Goal: Task Accomplishment & Management: Manage account settings

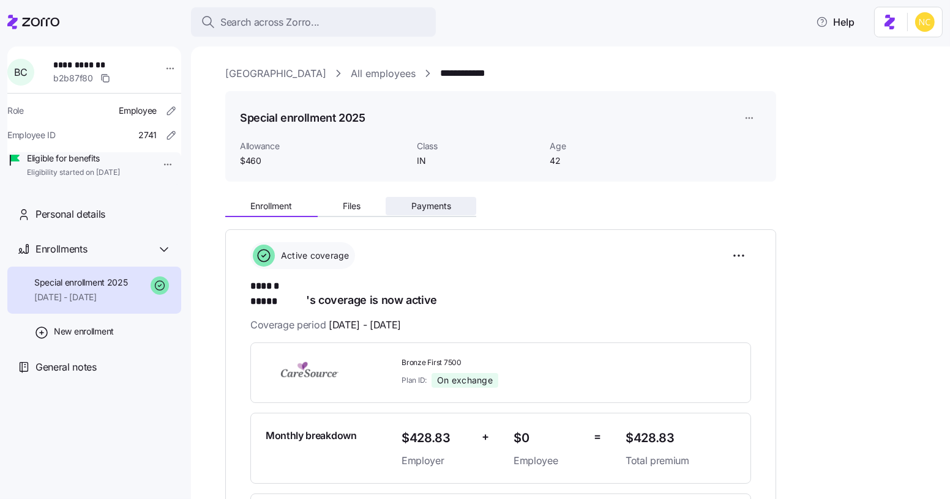
click at [431, 202] on span "Payments" at bounding box center [431, 206] width 40 height 9
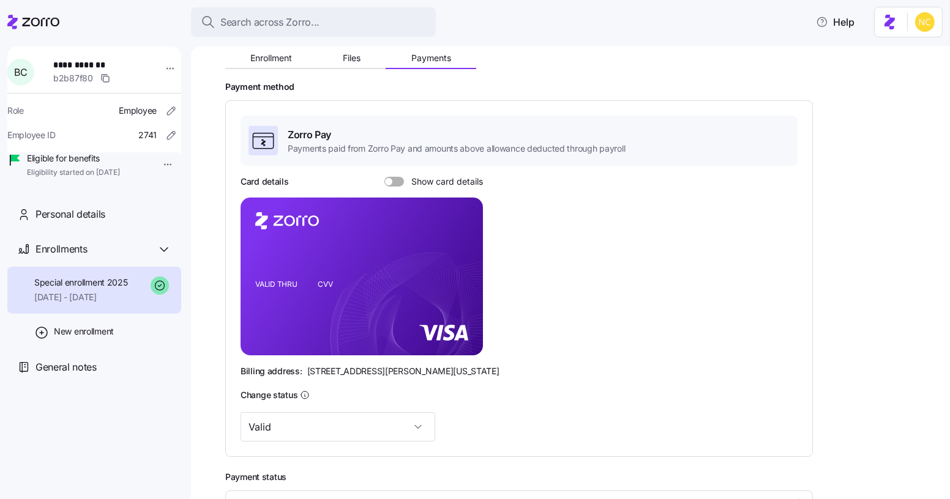
scroll to position [283, 0]
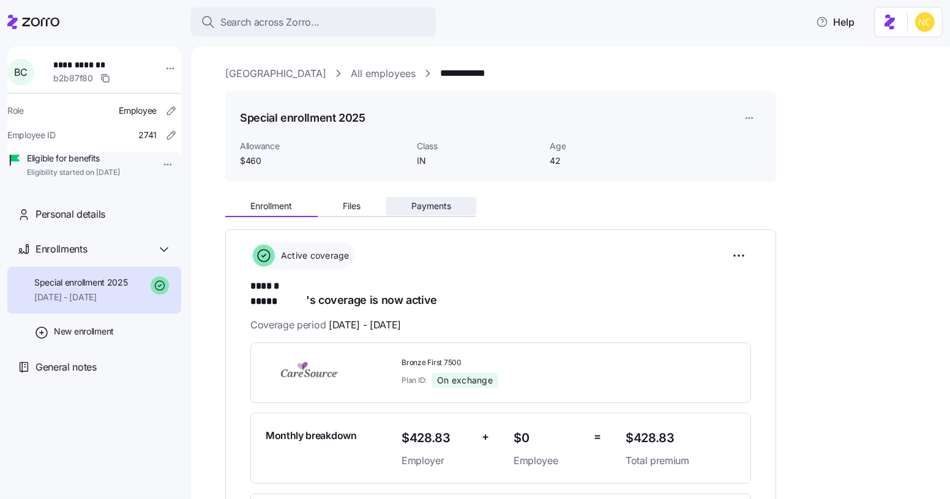
click at [429, 207] on span "Payments" at bounding box center [431, 206] width 40 height 9
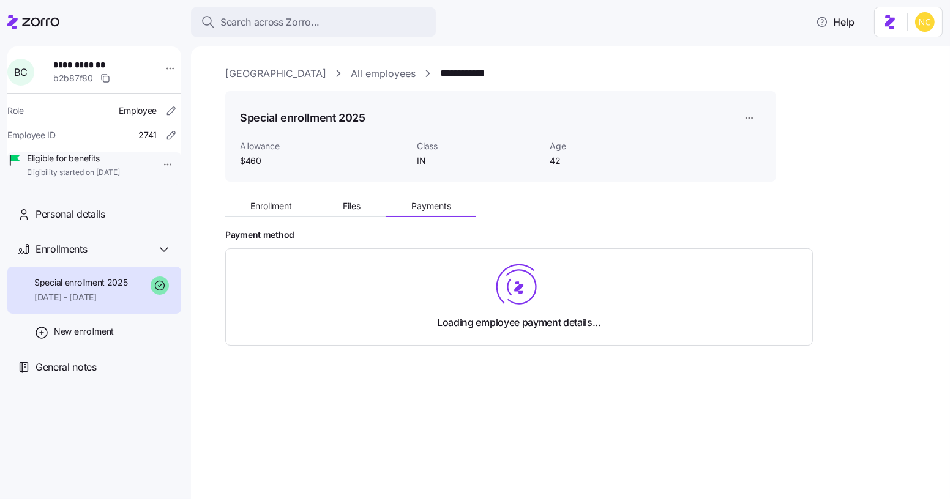
scroll to position [88, 0]
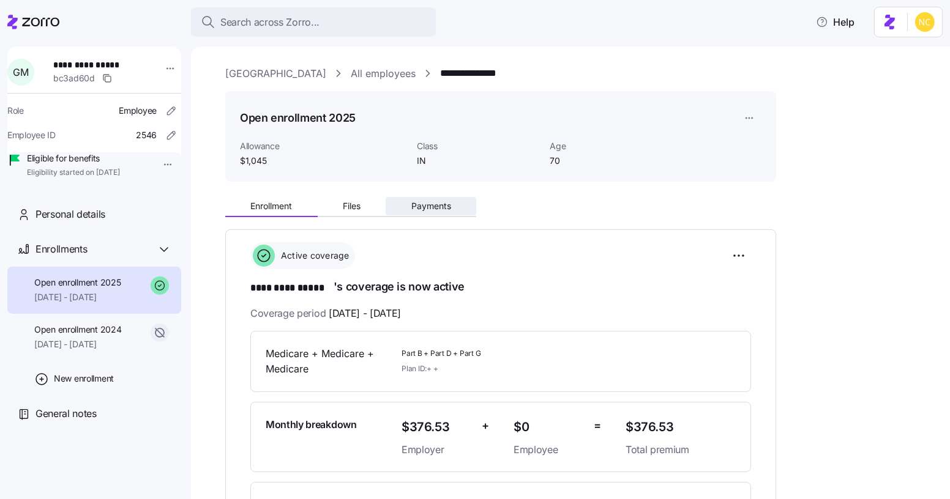
click at [415, 214] on button "Payments" at bounding box center [430, 206] width 91 height 18
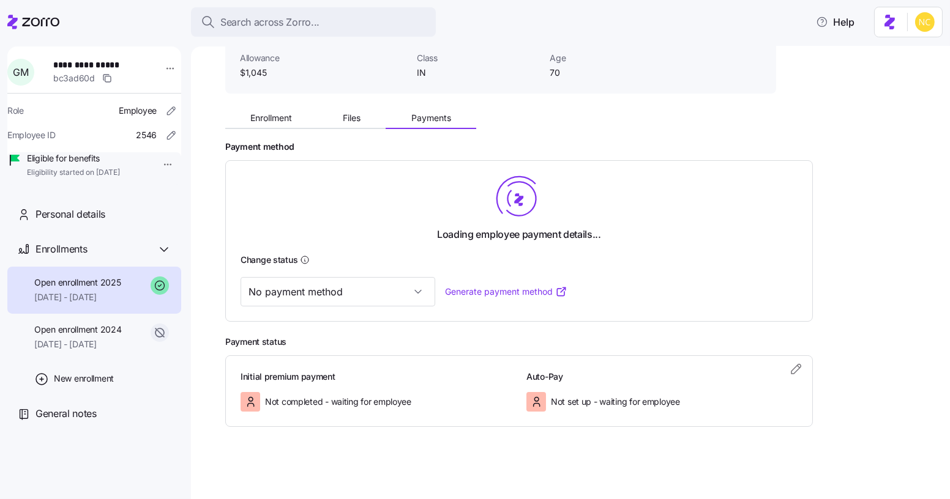
scroll to position [81, 0]
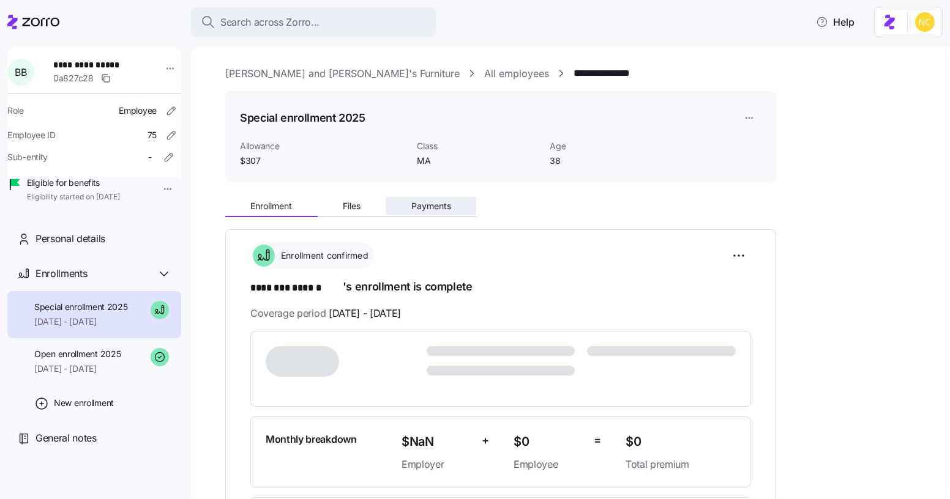
click at [427, 214] on button "Payments" at bounding box center [430, 206] width 91 height 18
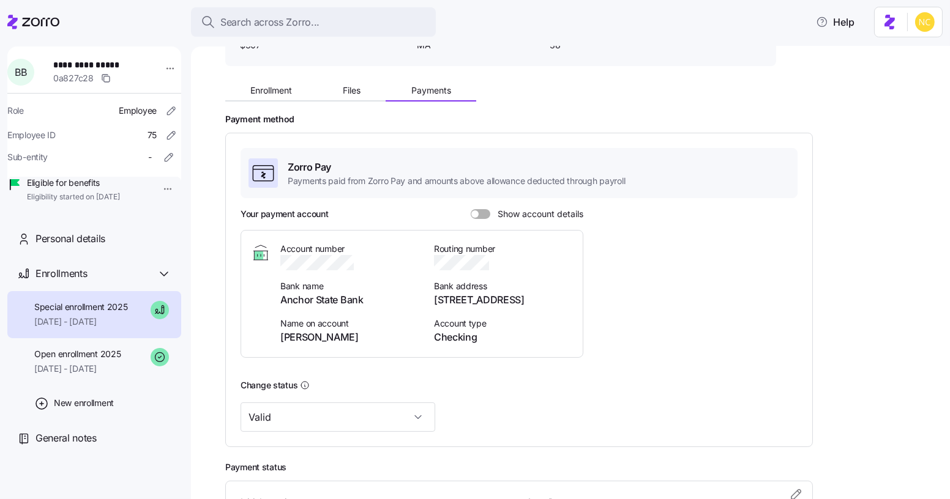
scroll to position [240, 0]
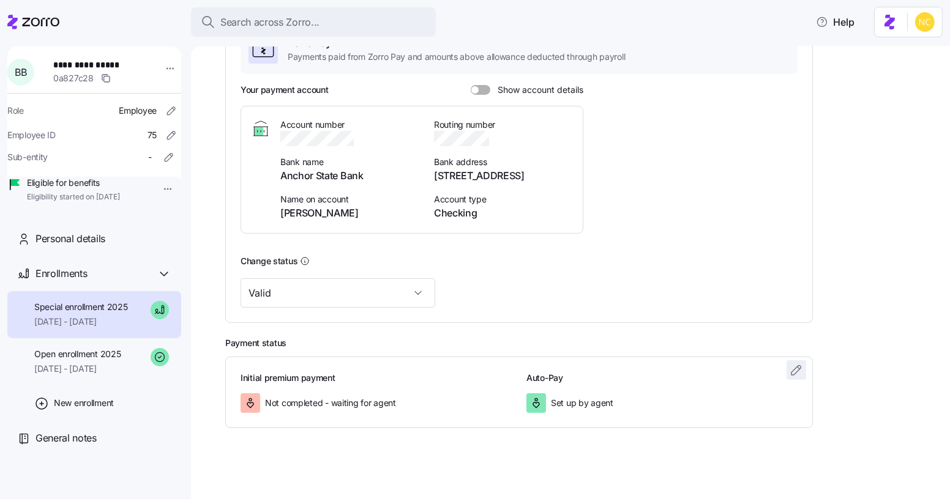
click at [792, 368] on icon "button" at bounding box center [796, 370] width 15 height 15
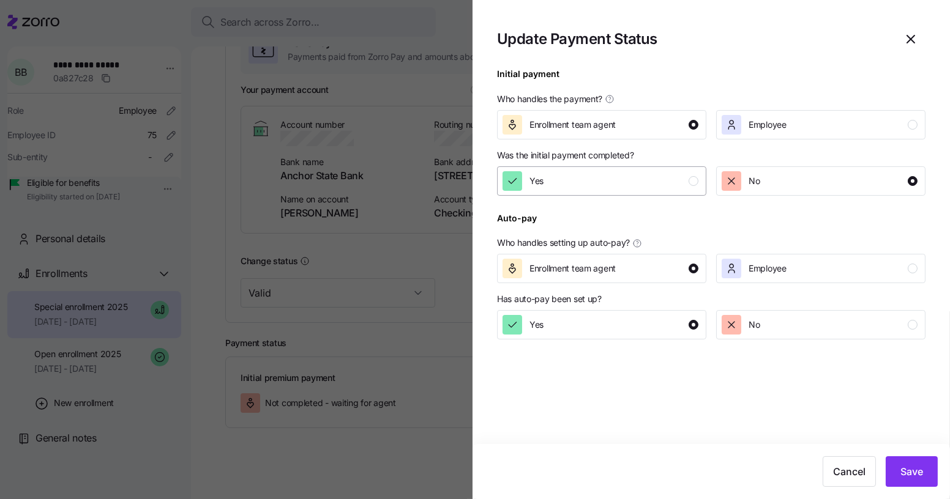
click at [625, 189] on div "Yes" at bounding box center [600, 181] width 196 height 20
click at [908, 478] on span "Save" at bounding box center [911, 471] width 23 height 15
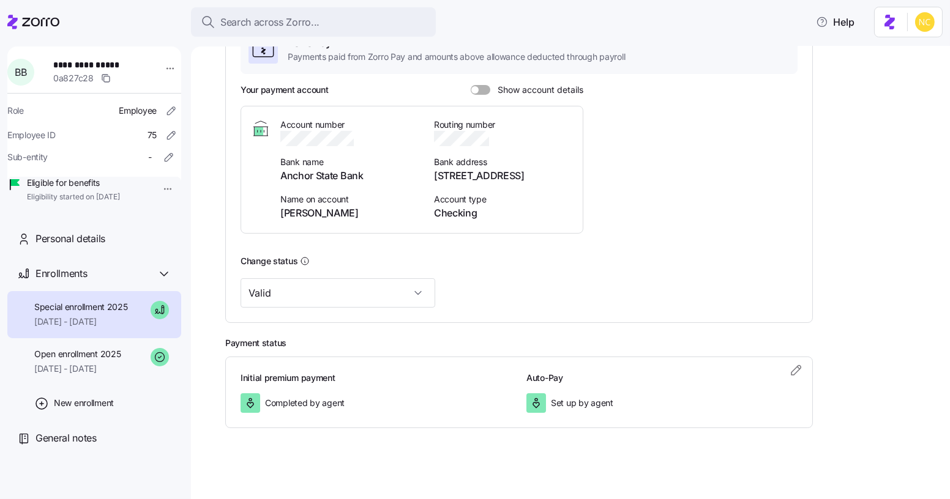
scroll to position [0, 0]
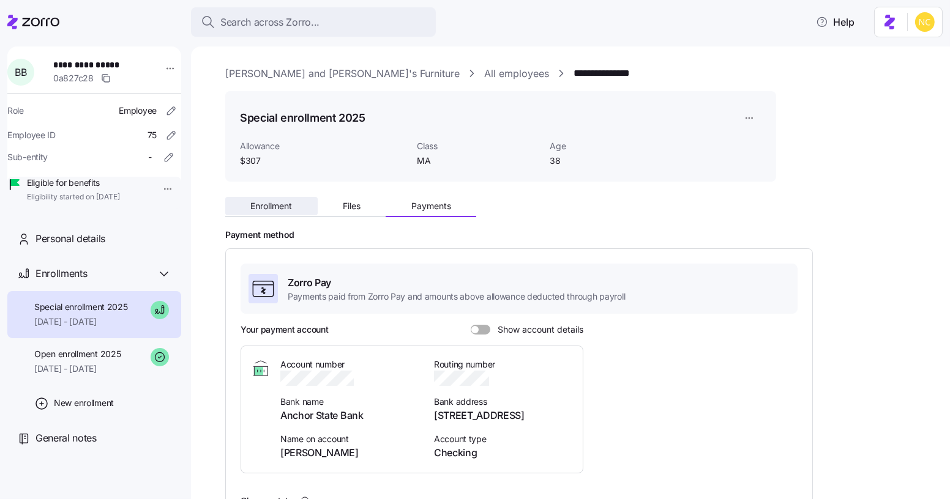
click at [271, 205] on span "Enrollment" at bounding box center [271, 206] width 42 height 9
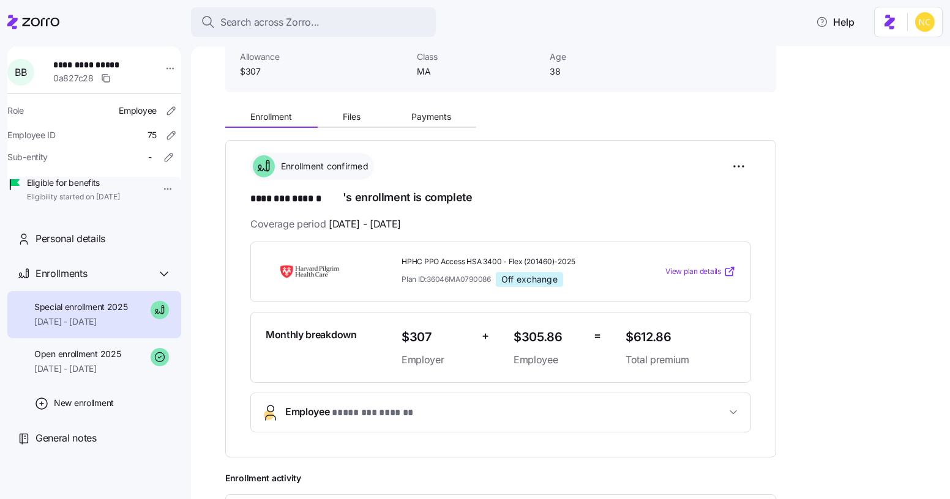
scroll to position [90, 0]
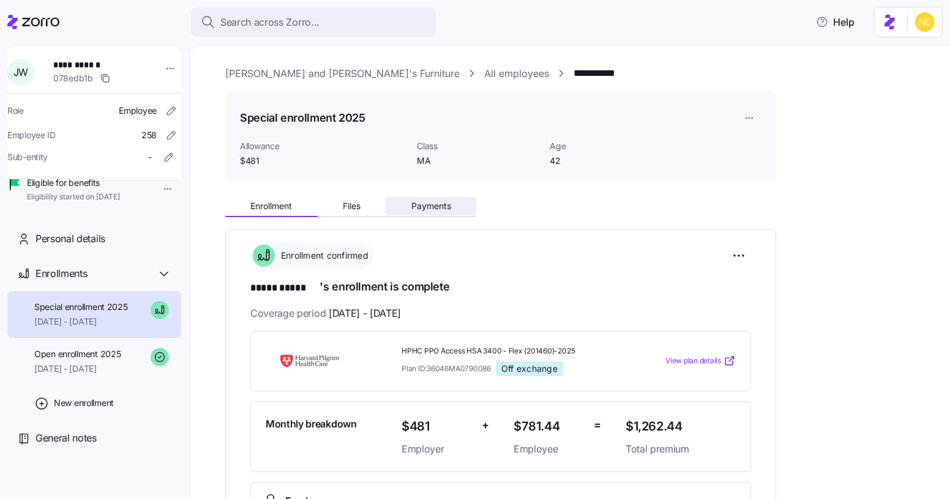
click at [428, 202] on span "Payments" at bounding box center [431, 206] width 40 height 9
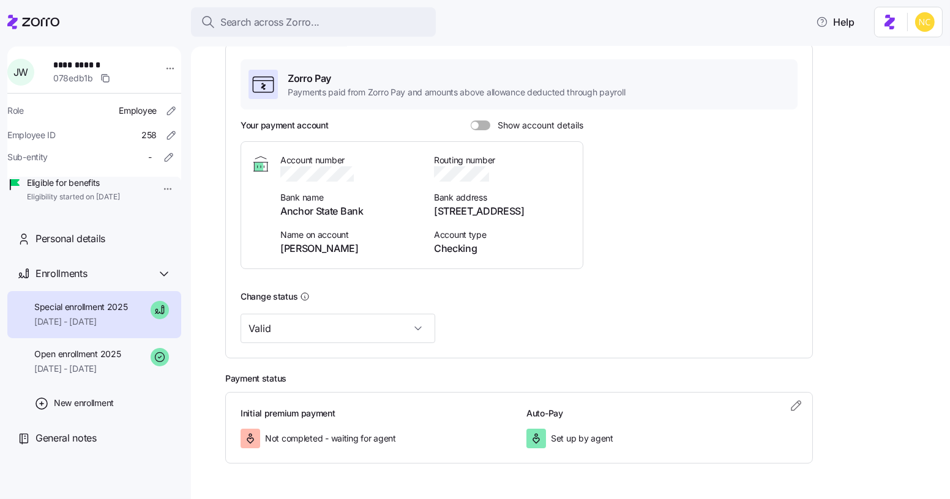
scroll to position [208, 0]
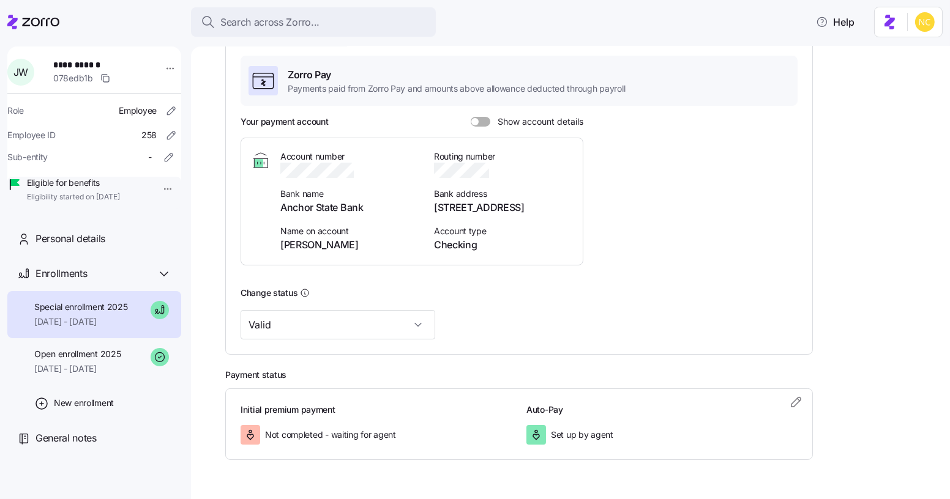
click at [802, 410] on div "Initial premium payment Not completed - waiting for agent Auto-Pay Set up by ag…" at bounding box center [518, 425] width 587 height 72
click at [802, 409] on span "button" at bounding box center [796, 402] width 18 height 18
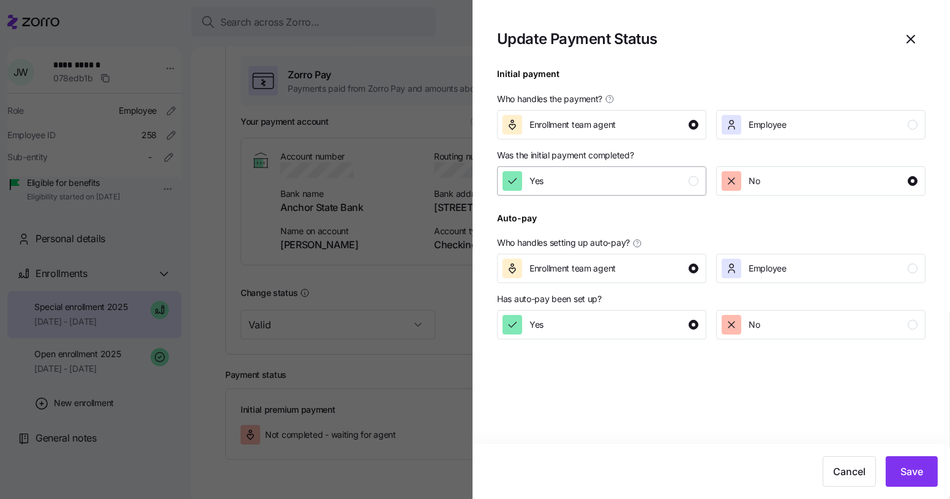
click at [620, 185] on div "Yes" at bounding box center [600, 181] width 196 height 20
click at [904, 478] on span "Save" at bounding box center [911, 471] width 23 height 15
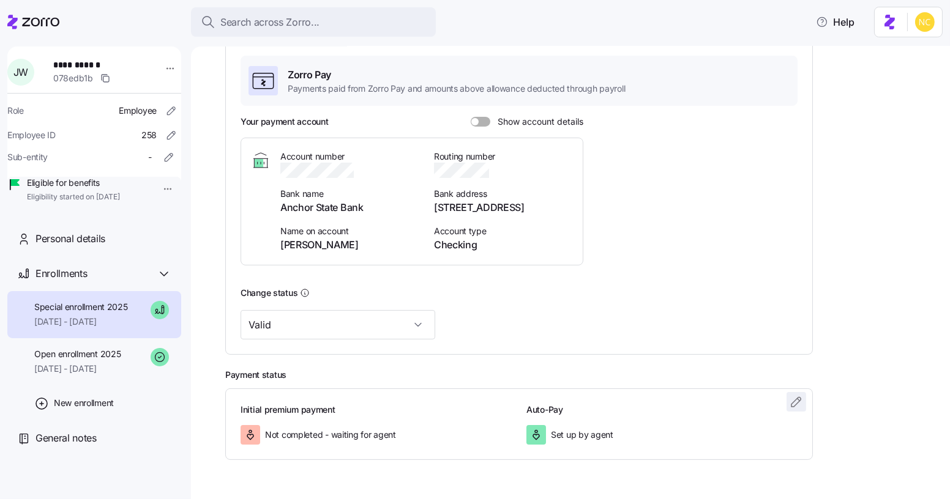
click at [797, 398] on icon "button" at bounding box center [796, 402] width 15 height 15
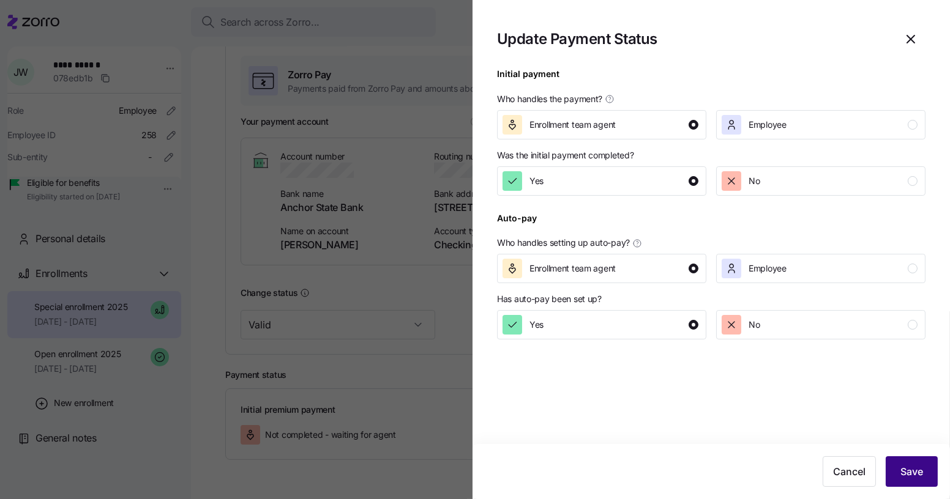
click at [912, 477] on span "Save" at bounding box center [911, 471] width 23 height 15
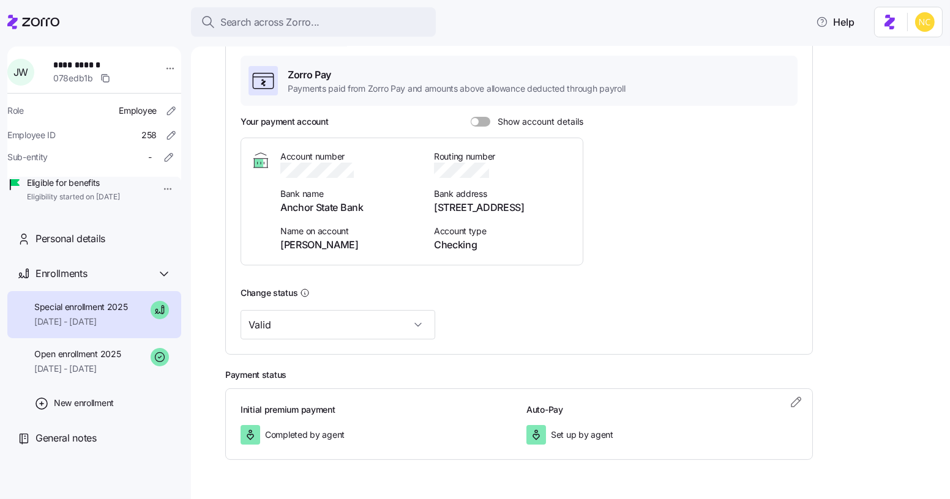
scroll to position [0, 0]
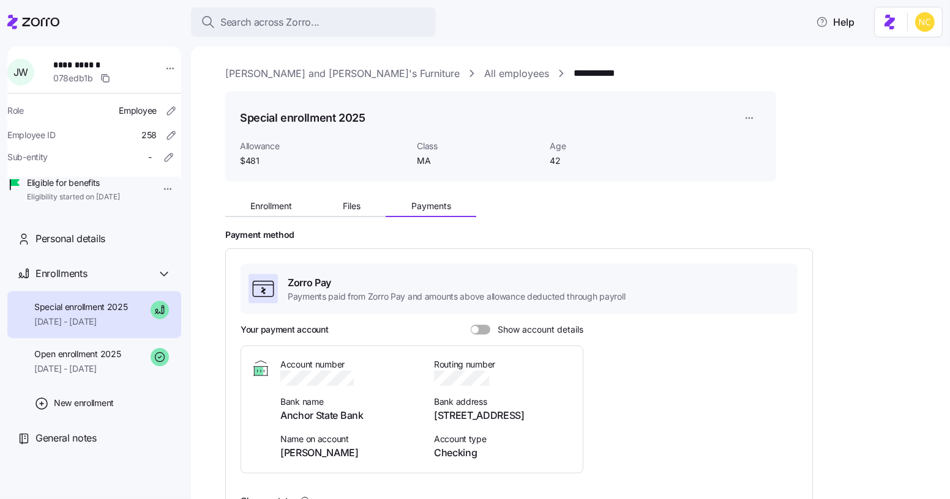
click at [279, 236] on h2 "Payment method" at bounding box center [578, 235] width 707 height 12
click at [277, 220] on div "Enrollment Files Payments Payment method Zorro Pay Payments paid from Zorro Pay…" at bounding box center [578, 430] width 707 height 477
click at [277, 217] on div "Enrollment Files Payments" at bounding box center [350, 208] width 251 height 18
click at [277, 210] on span "Enrollment" at bounding box center [271, 206] width 42 height 9
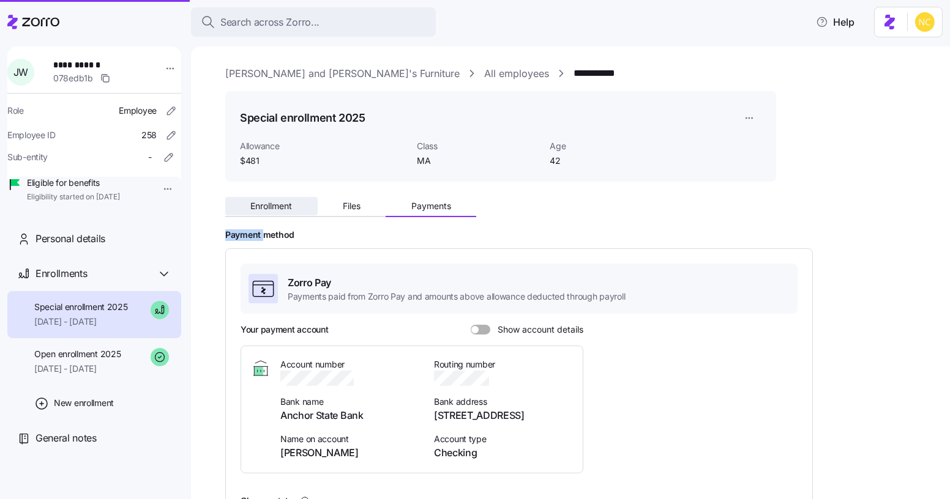
click at [277, 210] on span "Enrollment" at bounding box center [271, 206] width 42 height 9
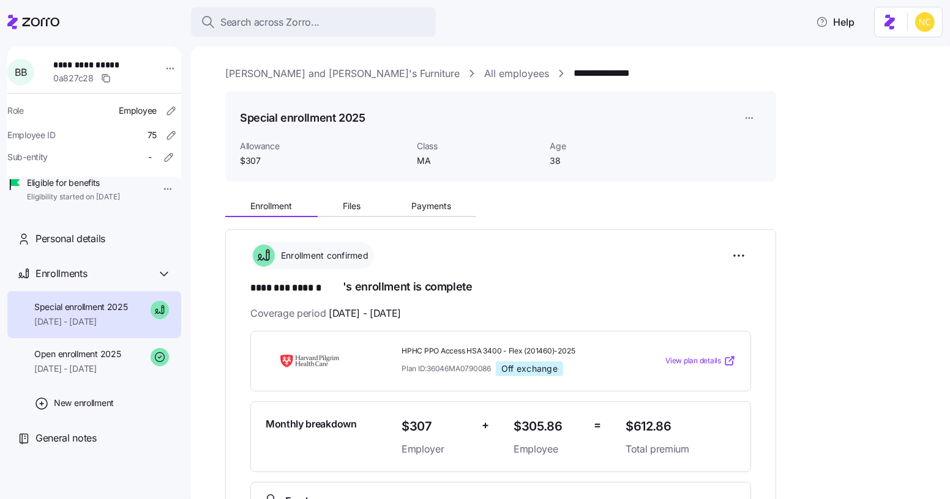
click at [447, 217] on div "Enrollment Files Payments" at bounding box center [350, 208] width 251 height 18
click at [439, 212] on button "Payments" at bounding box center [430, 206] width 91 height 18
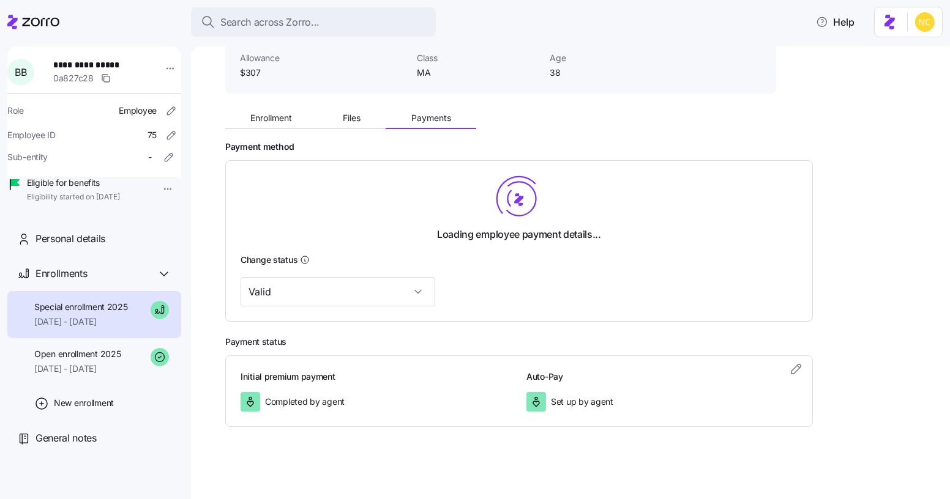
scroll to position [89, 0]
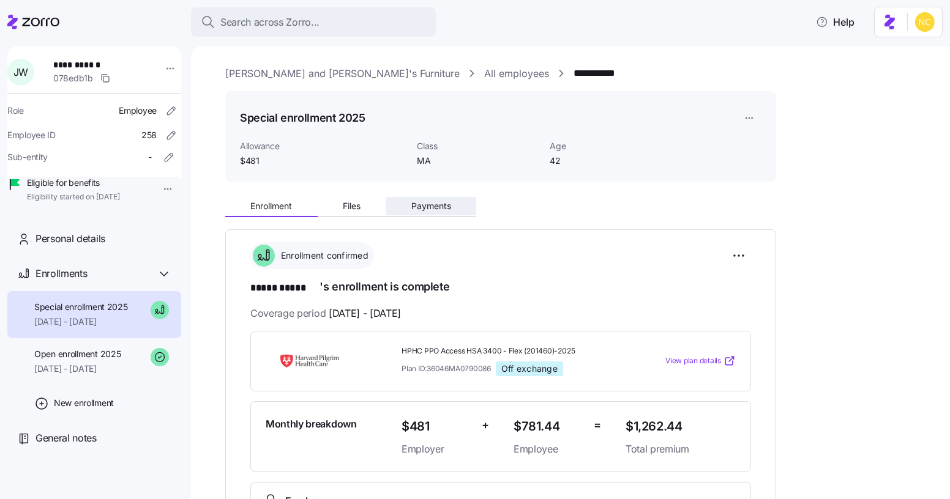
click at [415, 200] on button "Payments" at bounding box center [430, 206] width 91 height 18
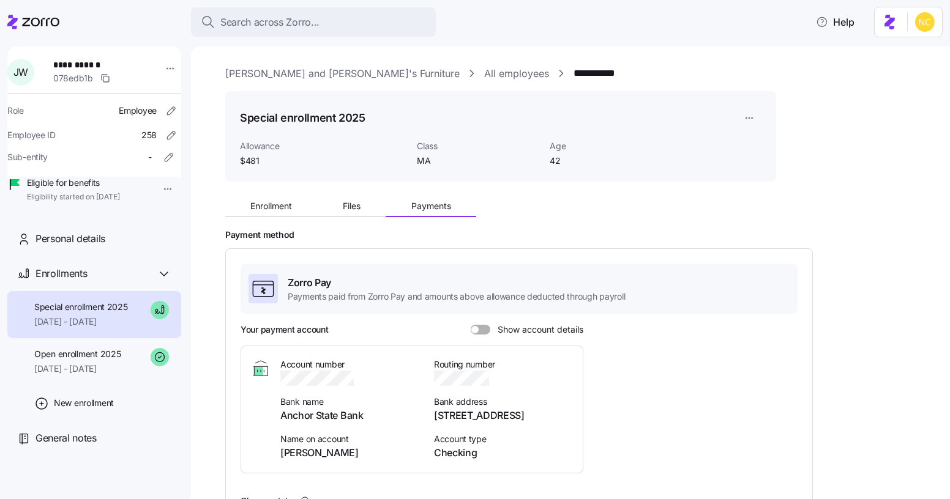
scroll to position [240, 0]
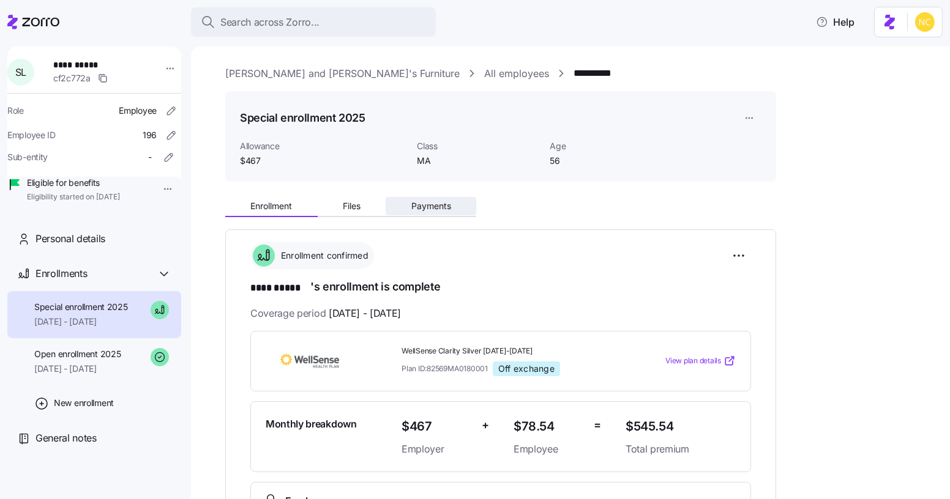
click at [429, 215] on button "Payments" at bounding box center [430, 206] width 91 height 18
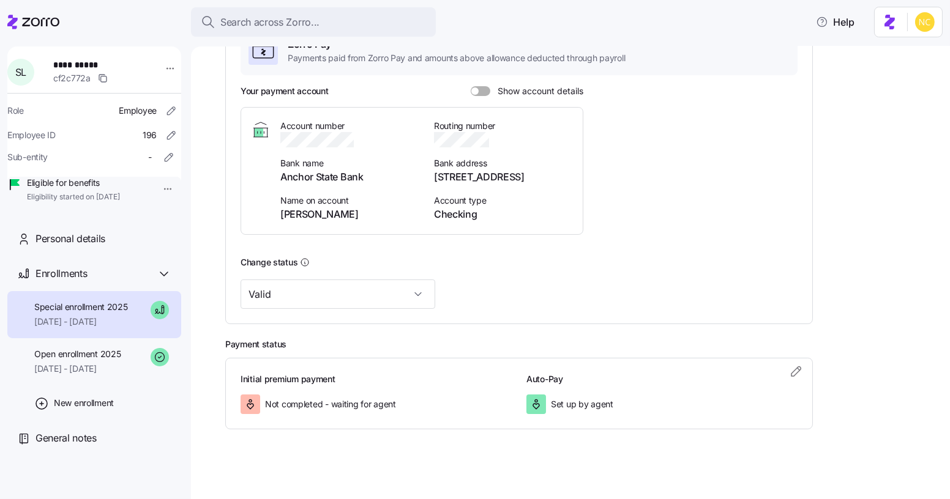
scroll to position [240, 0]
click at [799, 363] on icon "button" at bounding box center [796, 370] width 15 height 15
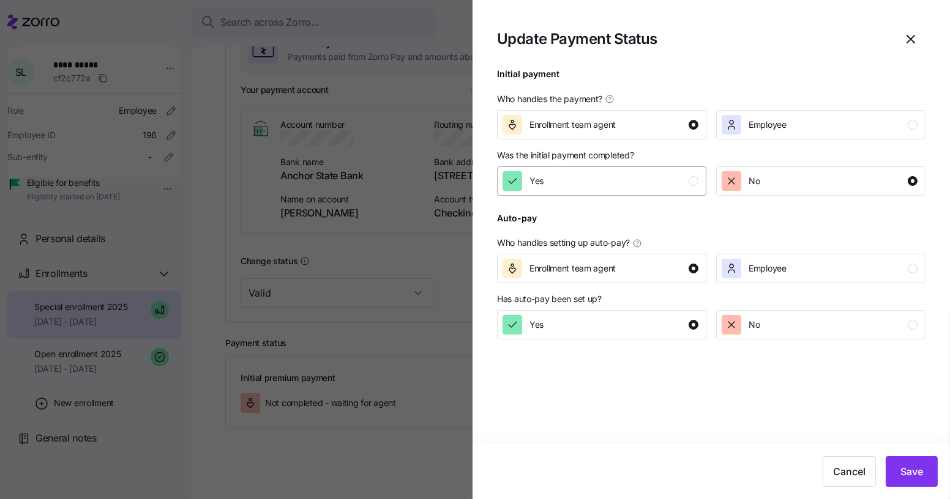
click at [631, 195] on button "Yes" at bounding box center [601, 180] width 209 height 29
click at [913, 475] on span "Save" at bounding box center [911, 471] width 23 height 15
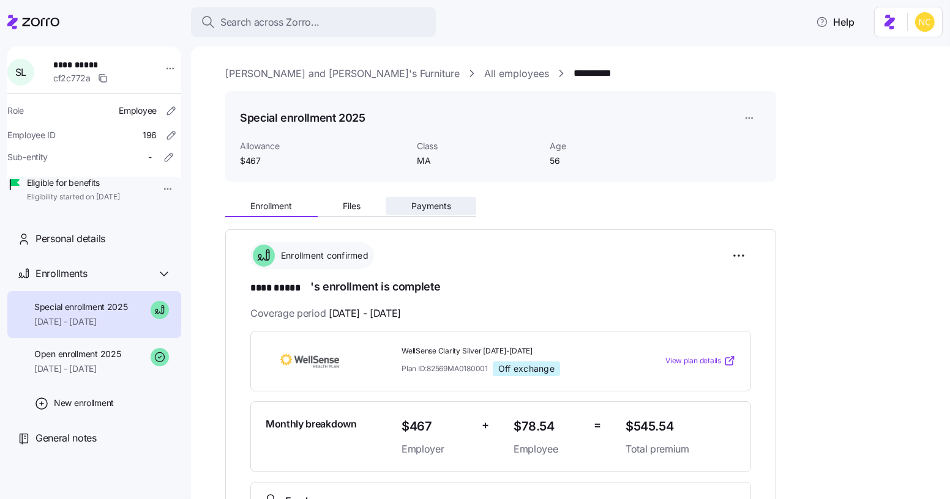
click at [439, 204] on span "Payments" at bounding box center [431, 206] width 40 height 9
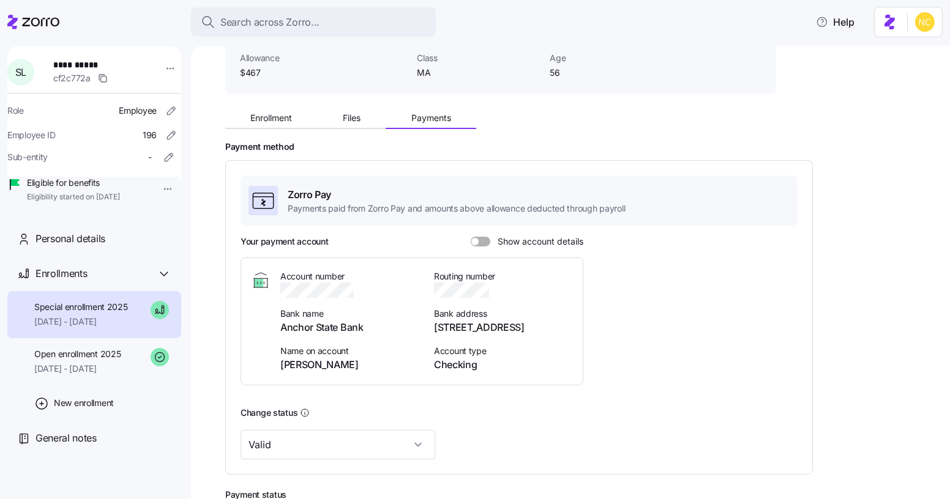
scroll to position [125, 0]
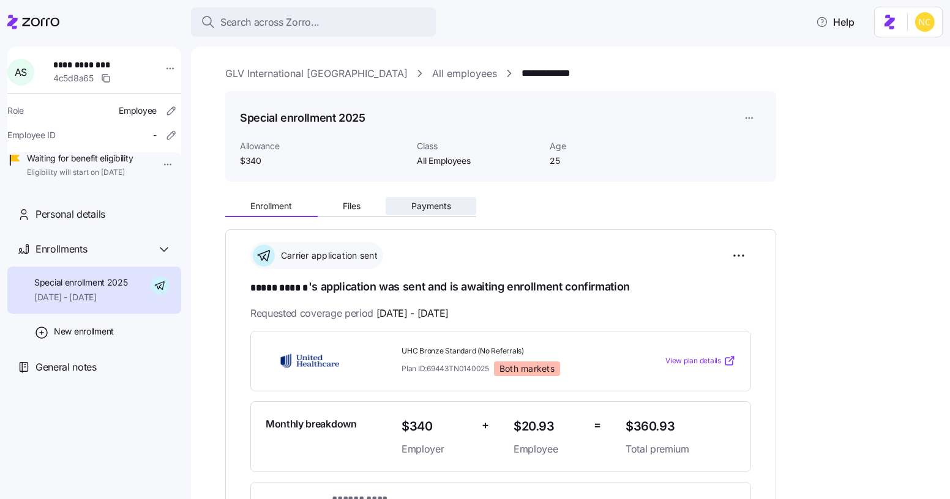
click at [472, 201] on button "Payments" at bounding box center [430, 206] width 91 height 18
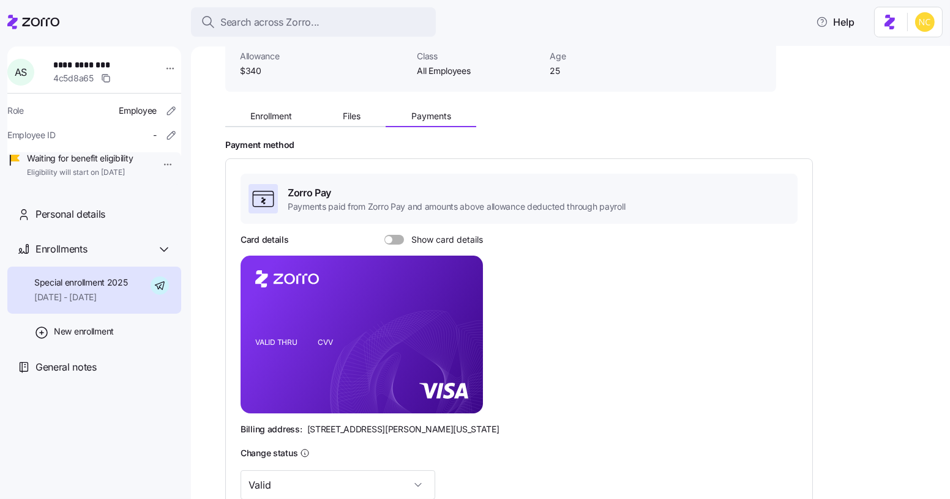
scroll to position [283, 0]
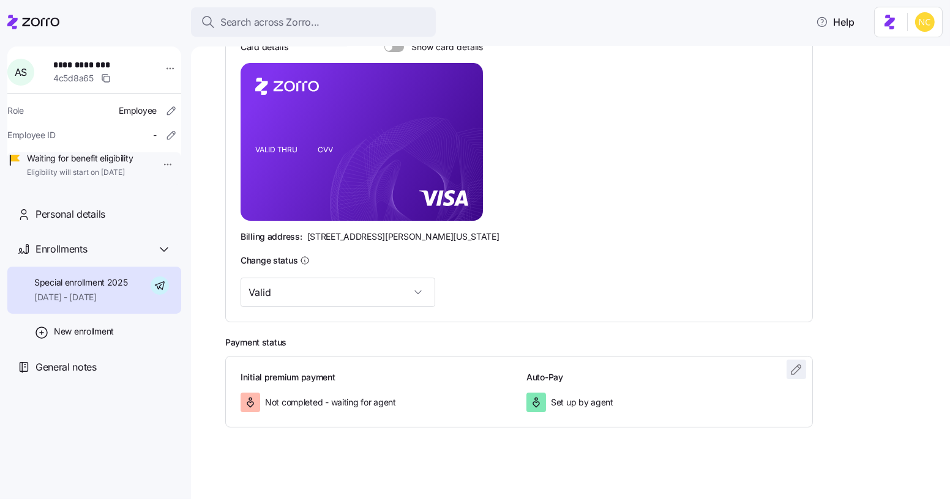
click at [790, 368] on icon "button" at bounding box center [796, 369] width 15 height 15
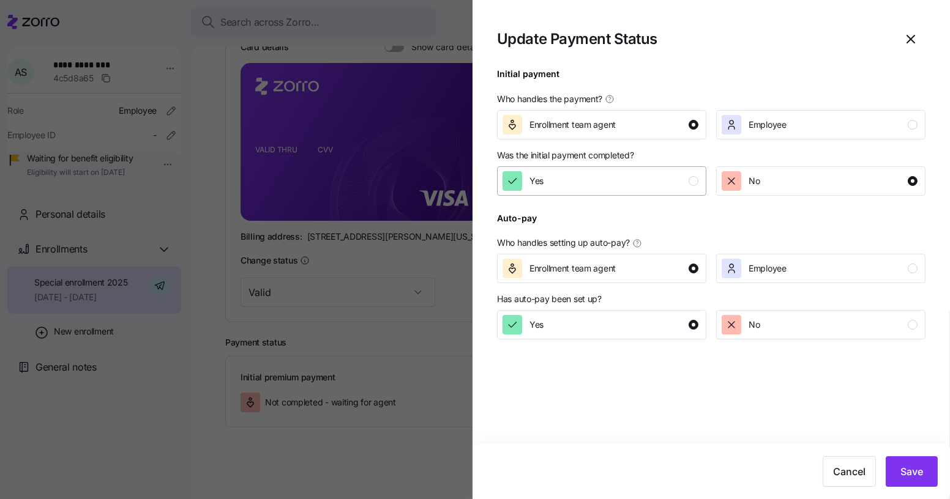
click at [593, 173] on div "Yes" at bounding box center [600, 181] width 196 height 20
click at [911, 459] on button "Save" at bounding box center [911, 471] width 52 height 31
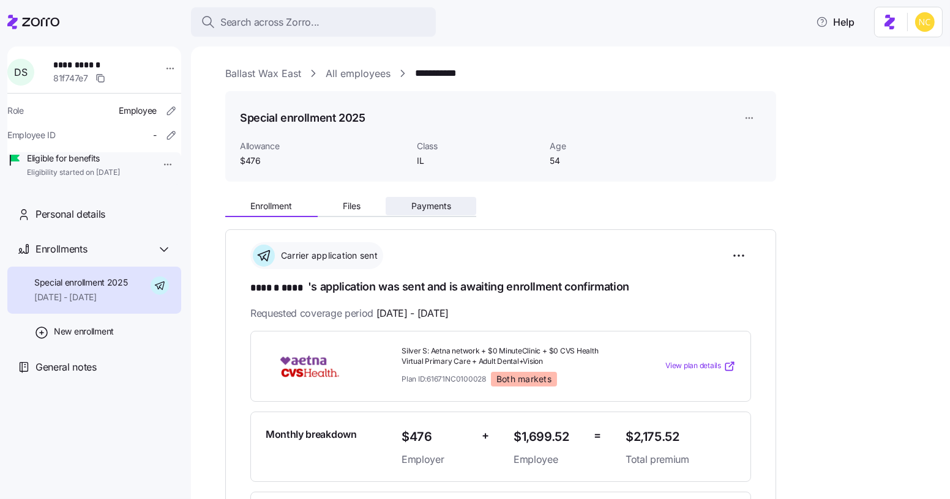
click at [400, 206] on button "Payments" at bounding box center [430, 206] width 91 height 18
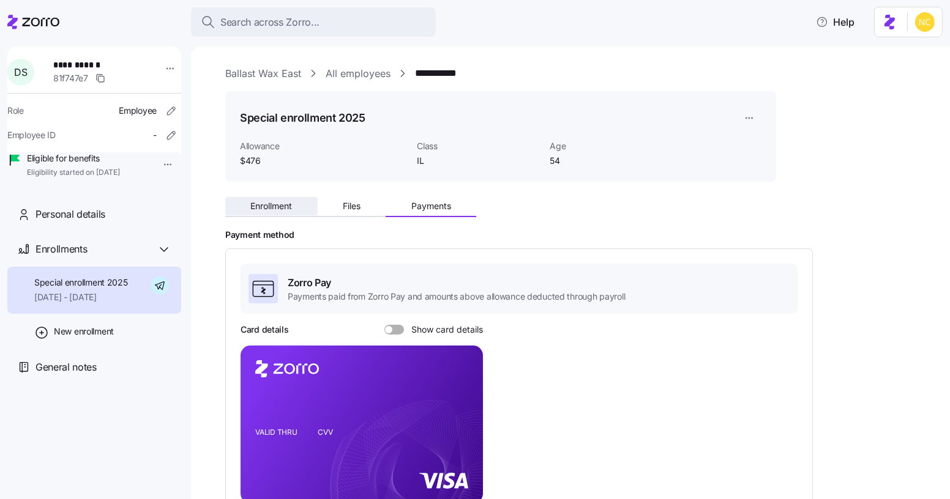
click at [274, 208] on span "Enrollment" at bounding box center [271, 206] width 42 height 9
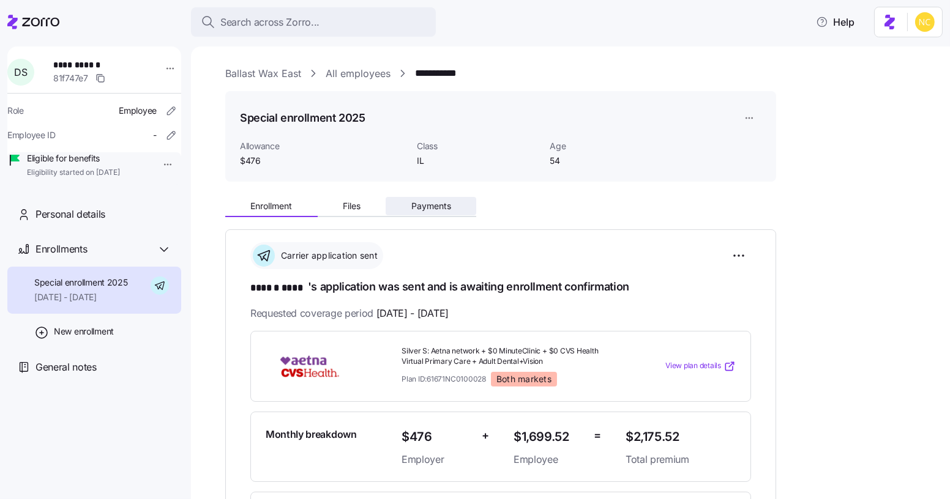
click at [440, 209] on span "Payments" at bounding box center [431, 206] width 40 height 9
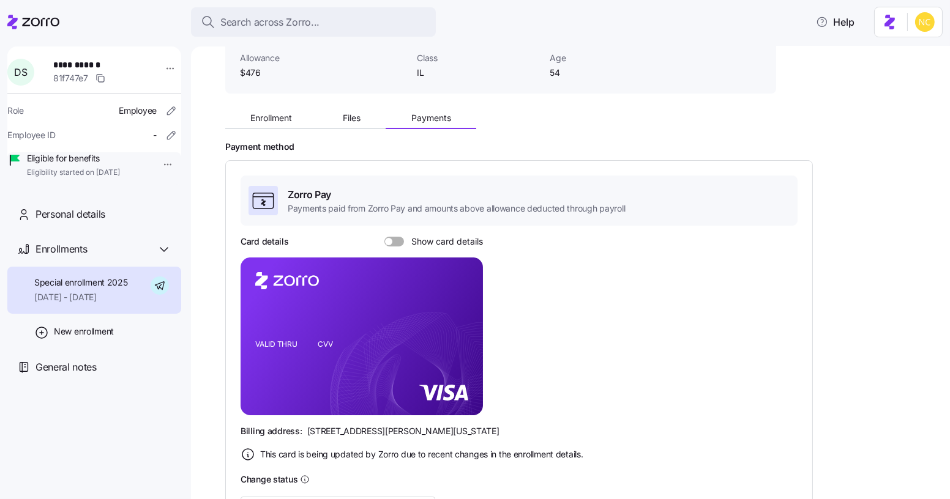
scroll to position [307, 0]
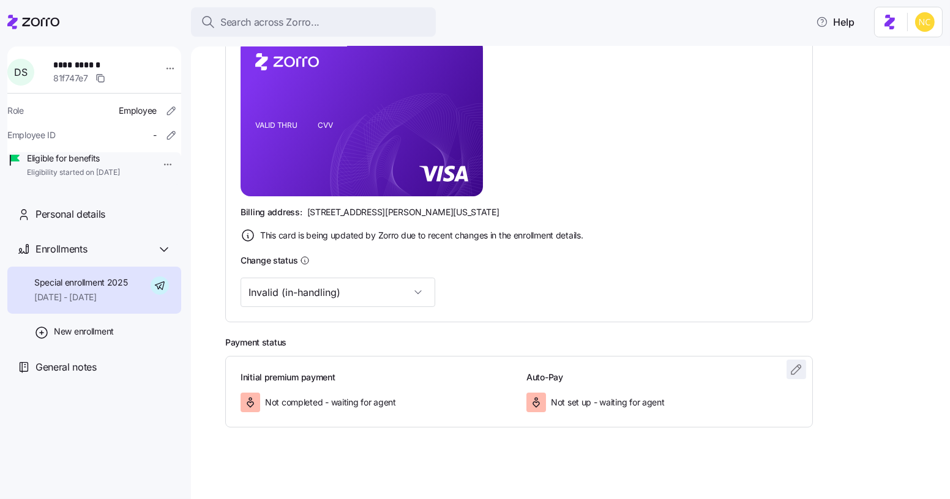
click at [802, 370] on icon "button" at bounding box center [796, 369] width 15 height 15
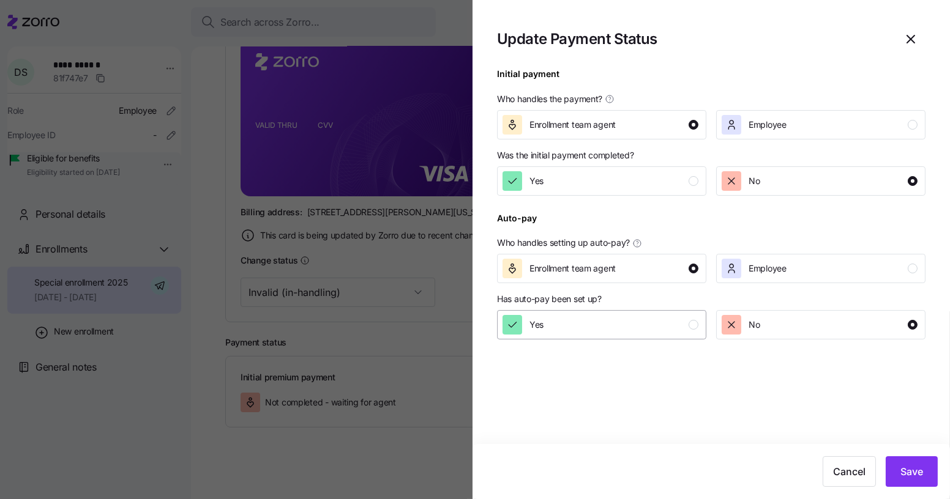
click at [677, 328] on div "Yes" at bounding box center [600, 325] width 196 height 20
click at [755, 326] on span "No" at bounding box center [753, 325] width 11 height 12
click at [649, 169] on button "Yes" at bounding box center [601, 180] width 209 height 29
click at [883, 463] on div "Cancel Save" at bounding box center [711, 471] width 453 height 31
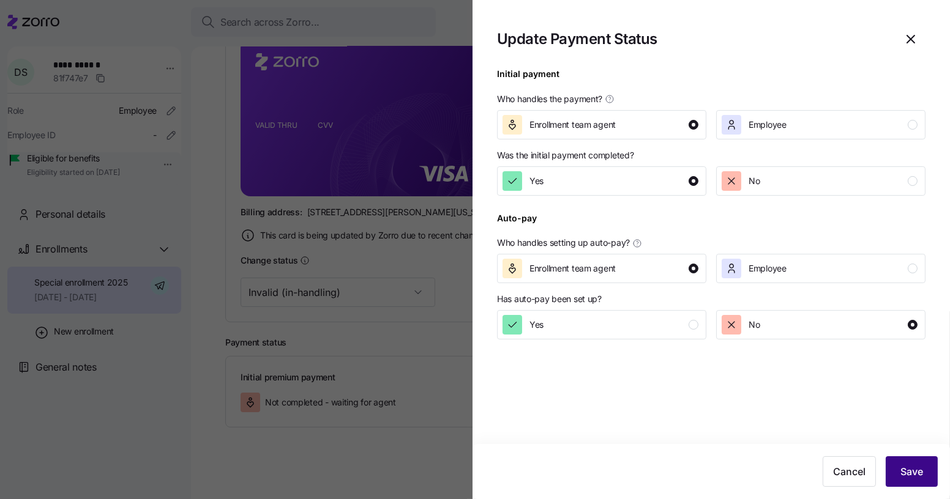
click at [885, 463] on button "Save" at bounding box center [911, 471] width 52 height 31
